Goal: Navigation & Orientation: Understand site structure

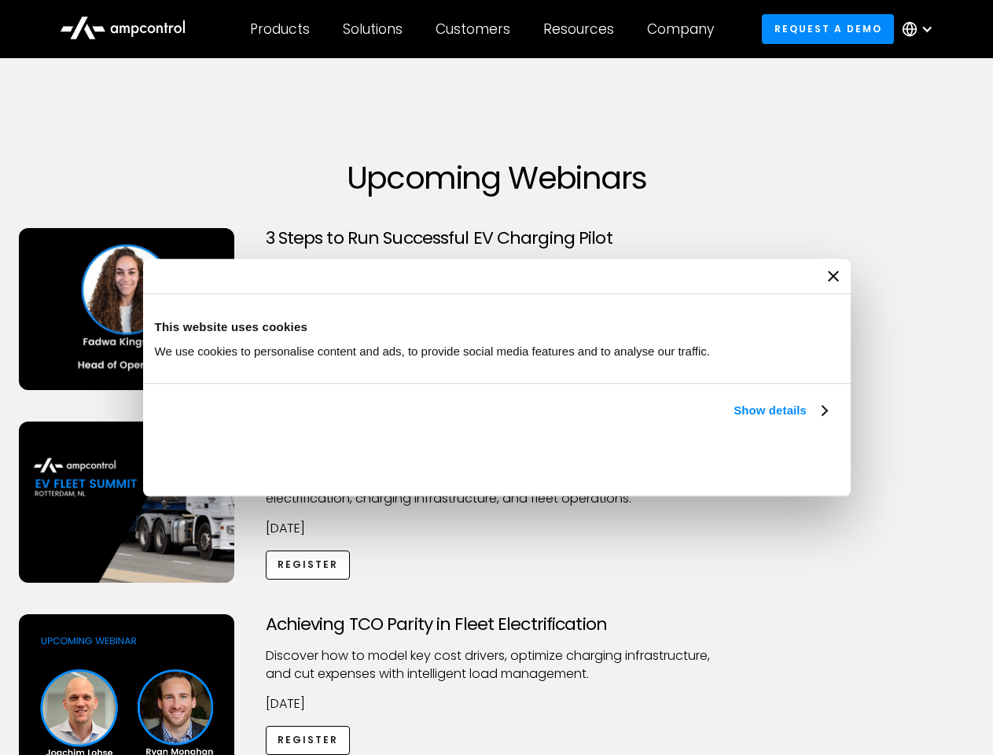
click at [734, 420] on link "Show details" at bounding box center [780, 410] width 93 height 19
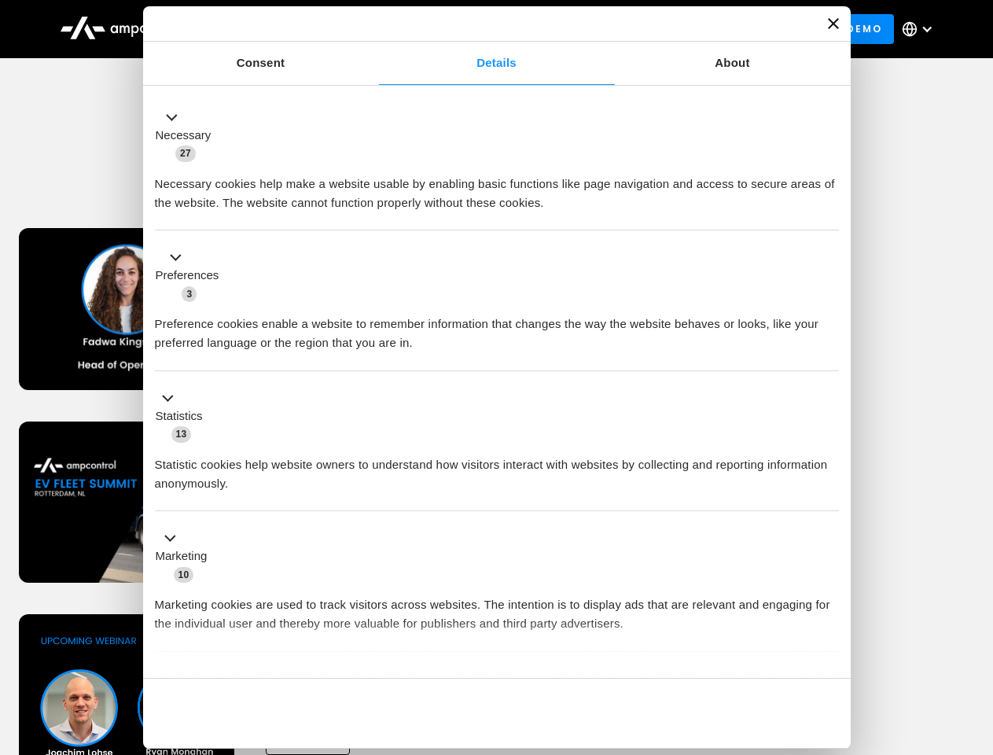
click at [829, 212] on div "Necessary cookies help make a website usable by enabling basic functions like p…" at bounding box center [497, 188] width 684 height 50
click at [839, 212] on div "Necessary cookies help make a website usable by enabling basic functions like p…" at bounding box center [497, 188] width 684 height 50
click at [484, 29] on div "Customers" at bounding box center [473, 28] width 75 height 17
click at [279, 29] on div "Products" at bounding box center [280, 28] width 60 height 17
click at [373, 29] on div "Solutions" at bounding box center [373, 28] width 60 height 17
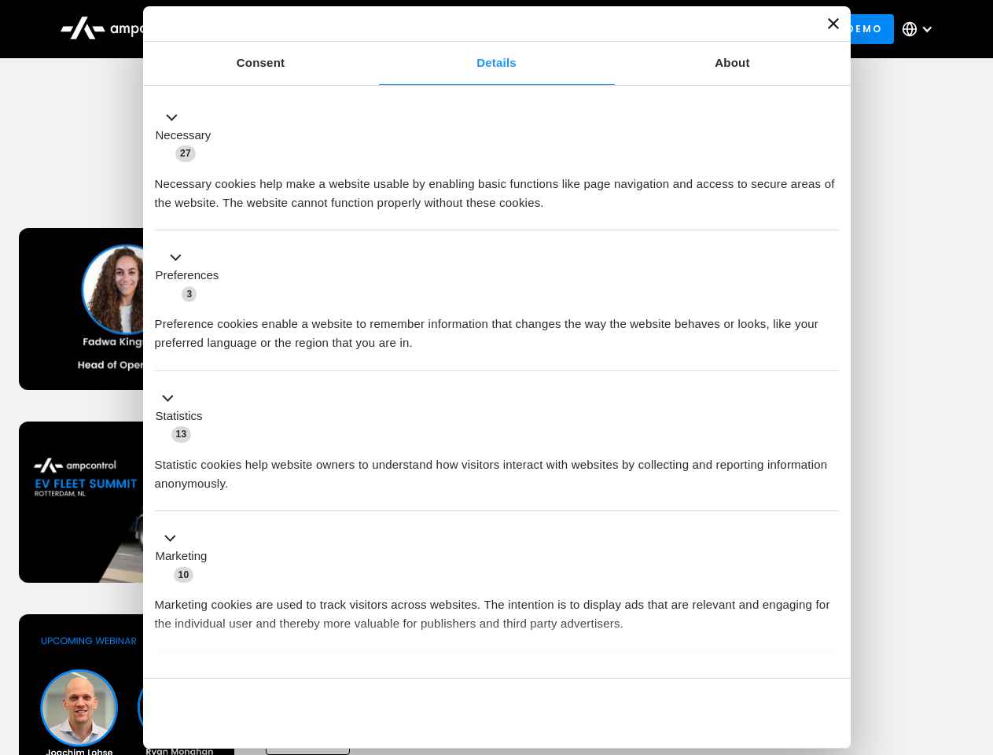
click at [476, 29] on div "Customers" at bounding box center [473, 28] width 75 height 17
click at [582, 29] on div "Resources" at bounding box center [578, 28] width 71 height 17
click at [686, 29] on div "Company" at bounding box center [680, 28] width 67 height 17
click at [922, 29] on div at bounding box center [927, 29] width 13 height 13
